Goal: Information Seeking & Learning: Learn about a topic

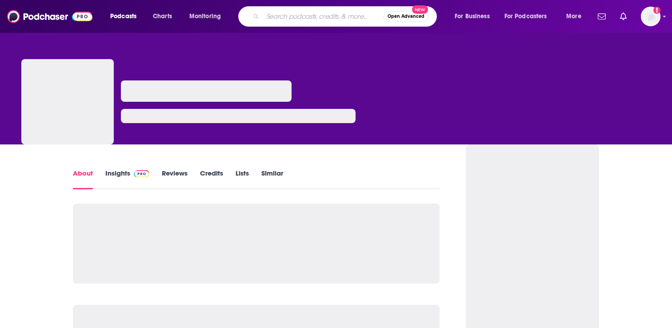
click at [316, 11] on input "Search podcasts, credits, & more..." at bounding box center [323, 16] width 121 height 14
paste input "[DEMOGRAPHIC_DATA] Who Launch"
type input "[DEMOGRAPHIC_DATA] Who Launch"
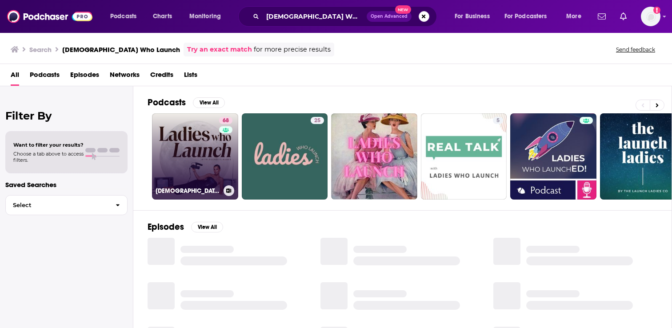
click at [206, 150] on link "68 [DEMOGRAPHIC_DATA] Who Launch" at bounding box center [195, 156] width 86 height 86
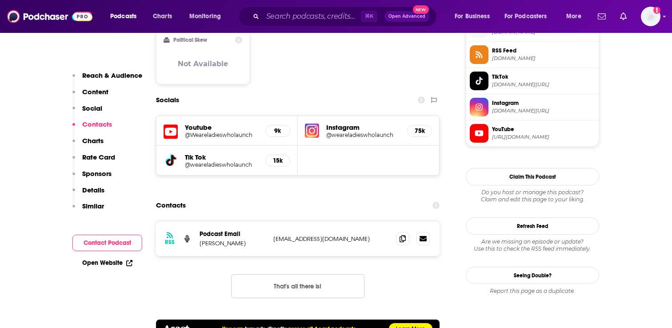
scroll to position [875, 0]
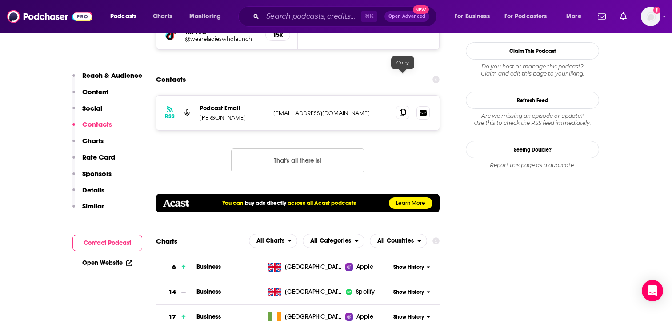
click at [403, 109] on icon at bounding box center [403, 112] width 6 height 7
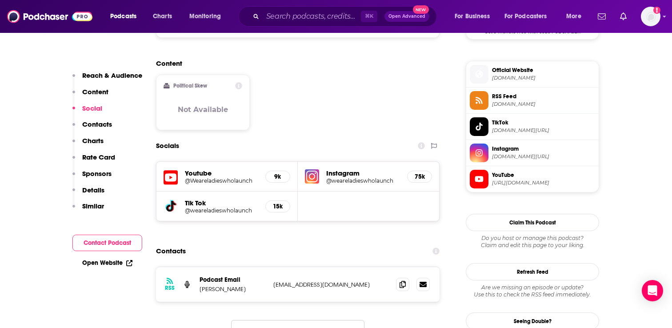
scroll to position [712, 0]
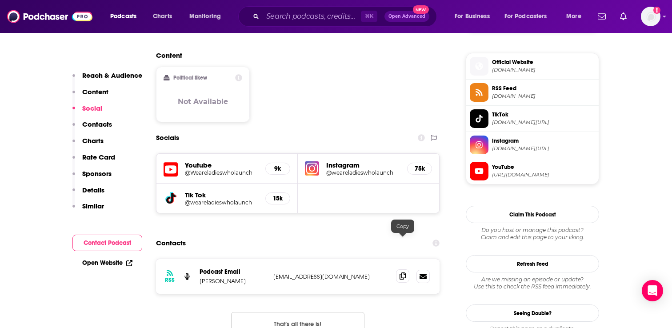
click at [403, 272] on icon at bounding box center [403, 275] width 6 height 7
